Goal: Obtain resource: Obtain resource

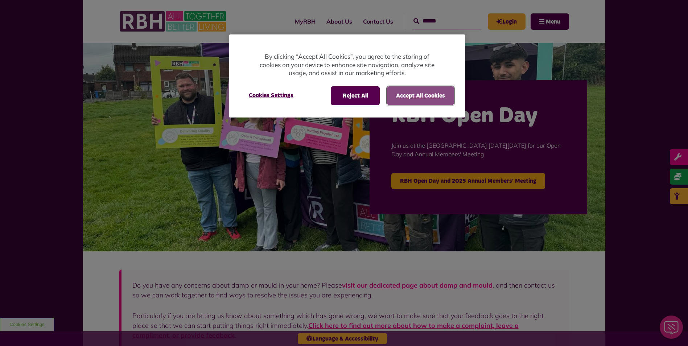
click at [443, 96] on button "Accept All Cookies" at bounding box center [420, 95] width 67 height 19
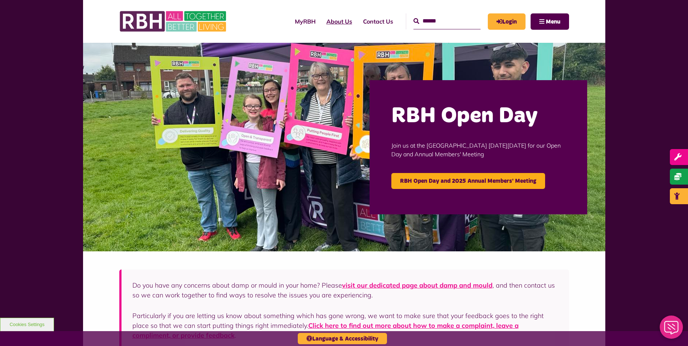
click at [329, 23] on link "About Us" at bounding box center [339, 22] width 37 height 20
click at [336, 21] on link "About Us" at bounding box center [339, 22] width 37 height 20
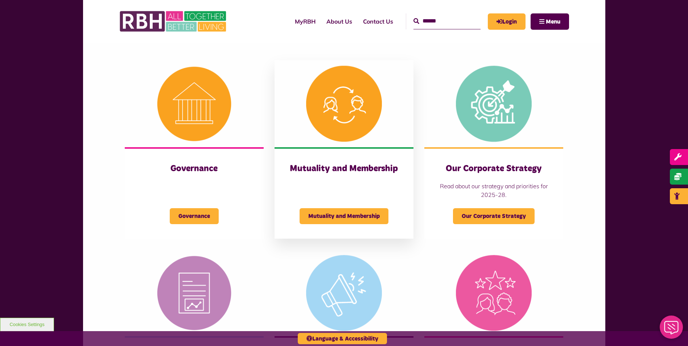
scroll to position [290, 0]
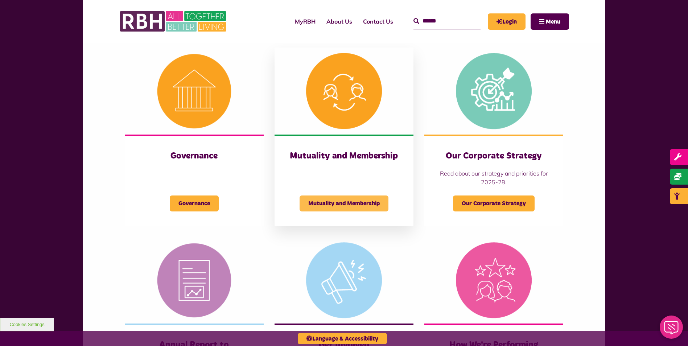
click at [352, 203] on span "Mutuality and Membership" at bounding box center [343, 203] width 89 height 16
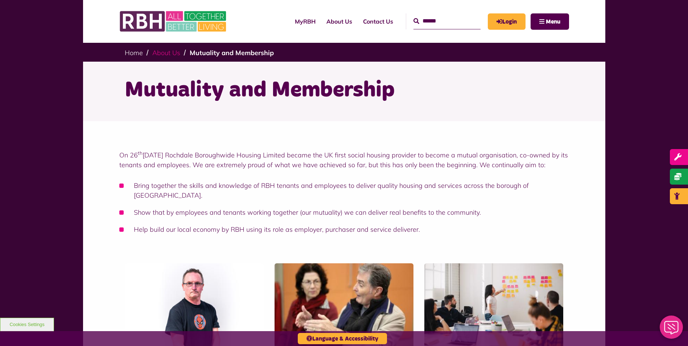
click at [173, 54] on link "About Us" at bounding box center [166, 53] width 28 height 8
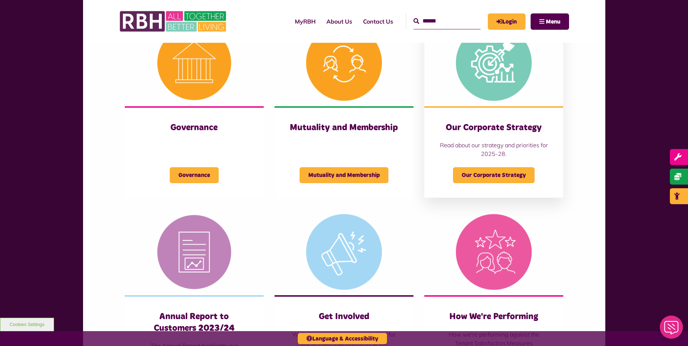
scroll to position [363, 0]
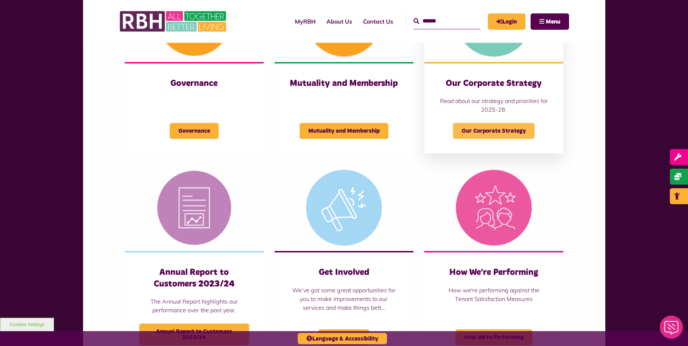
click at [497, 133] on span "Our Corporate Strategy" at bounding box center [494, 131] width 82 height 16
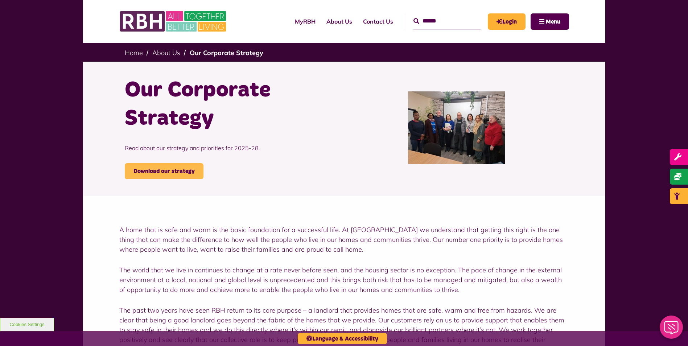
click at [182, 170] on link "Download our strategy" at bounding box center [164, 171] width 79 height 16
